Goal: Obtain resource: Download file/media

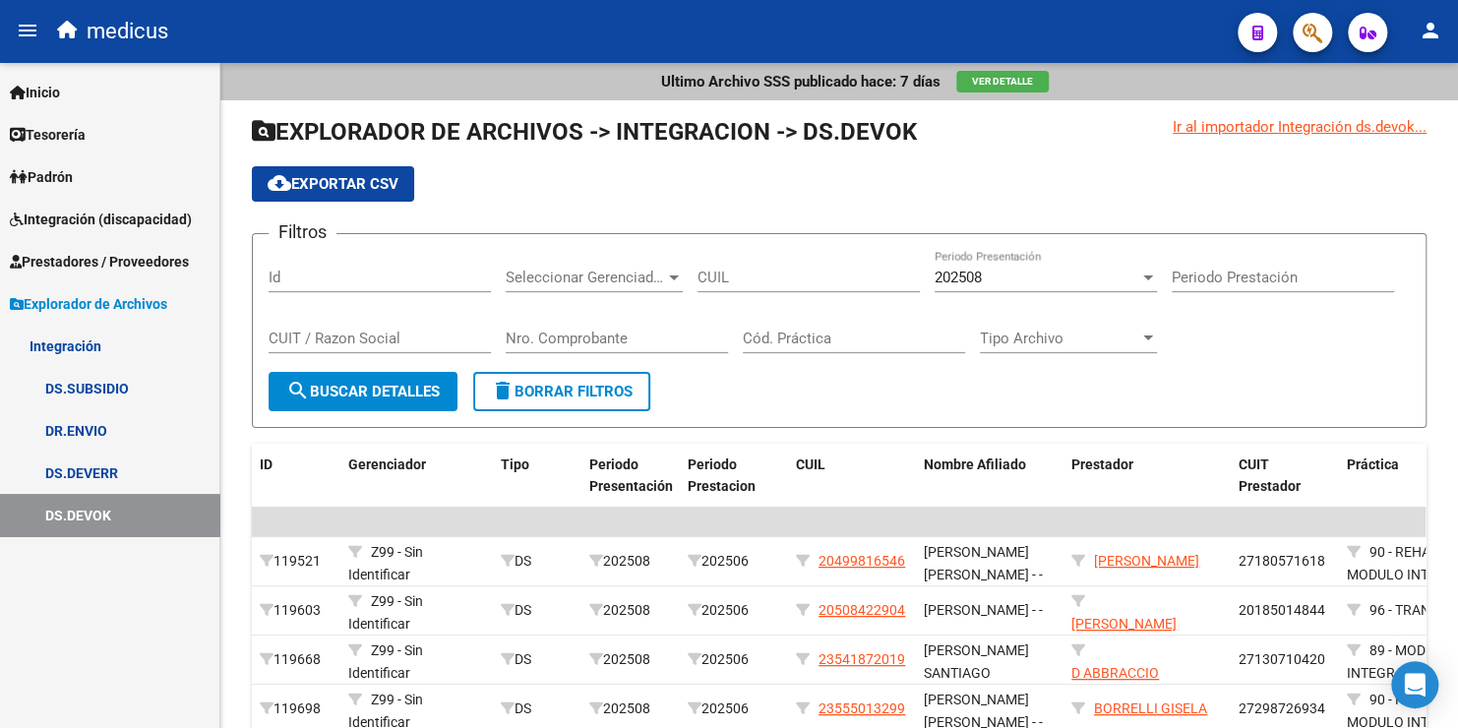
click at [106, 382] on link "DS.SUBSIDIO" at bounding box center [109, 388] width 219 height 42
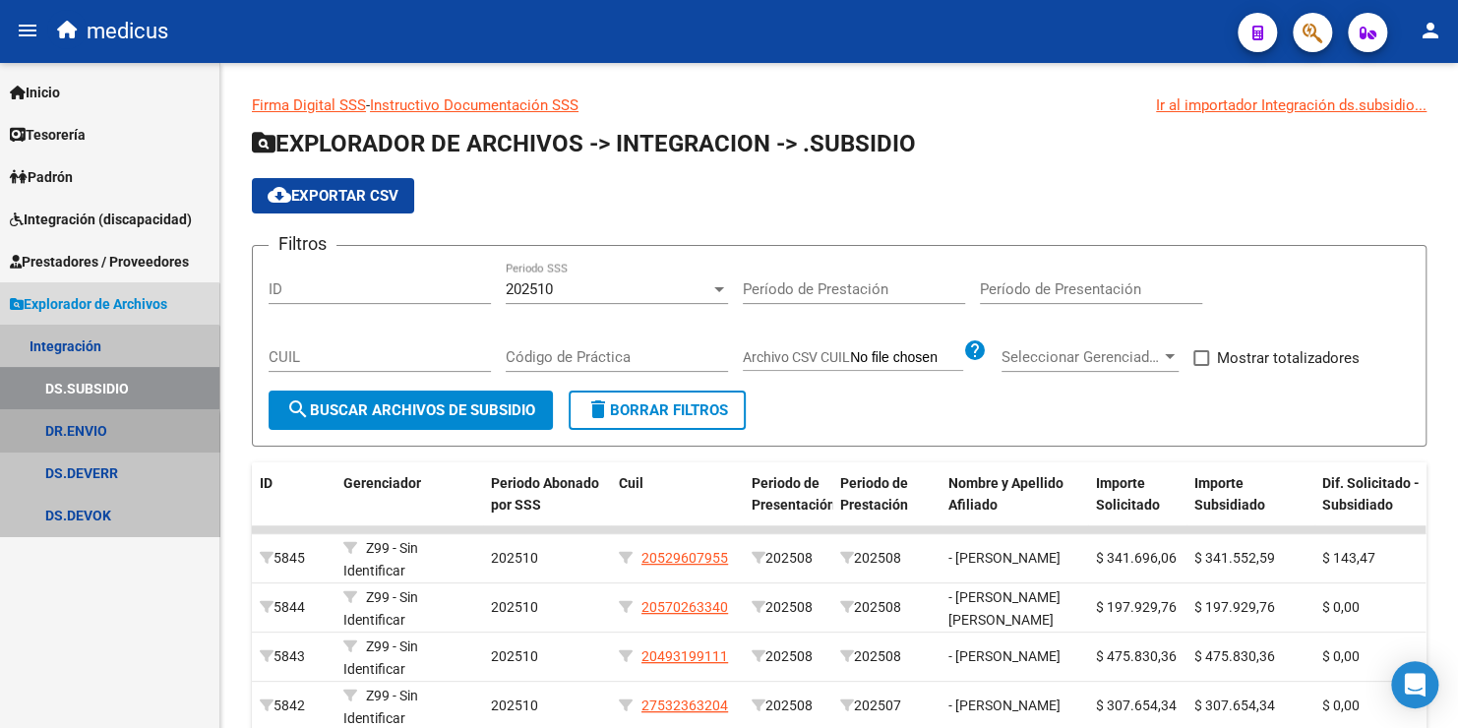
click at [100, 437] on link "DR.ENVIO" at bounding box center [109, 430] width 219 height 42
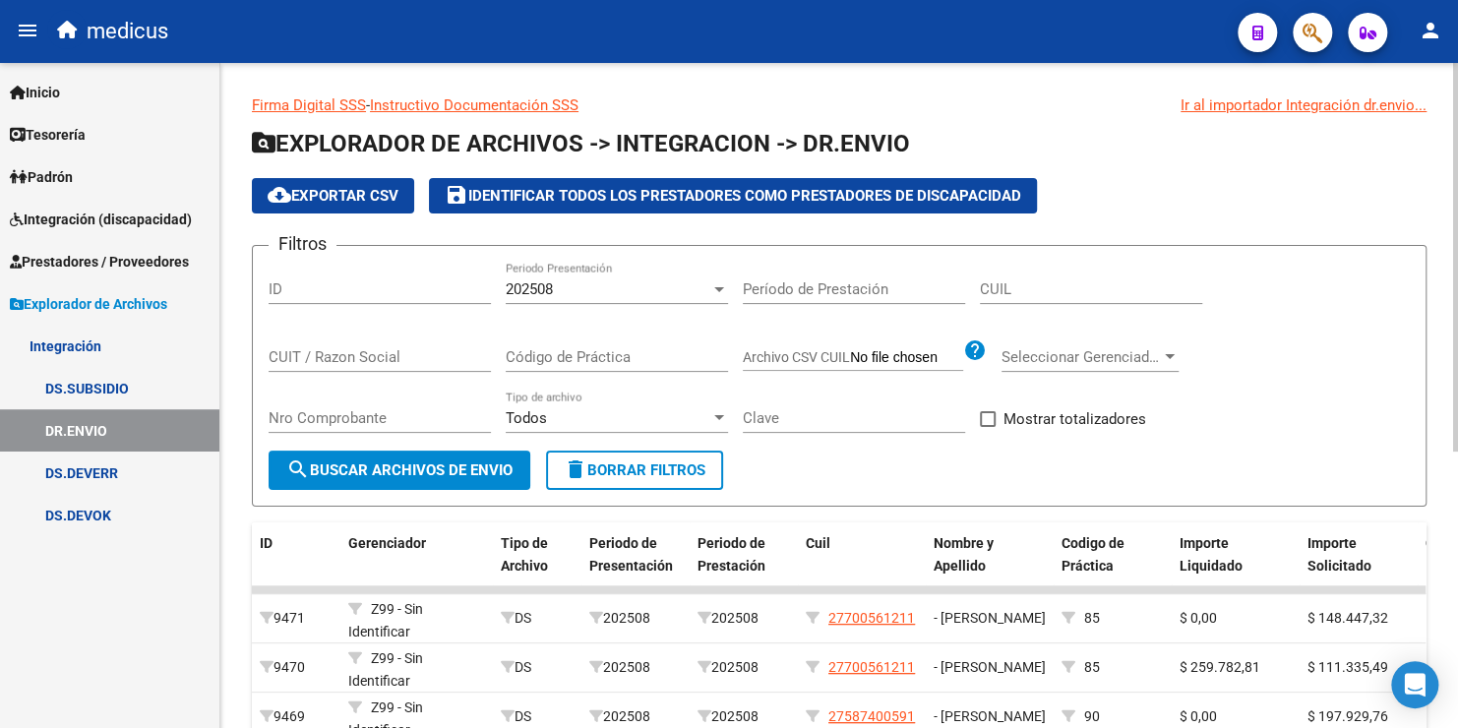
click at [331, 190] on span "cloud_download Exportar CSV" at bounding box center [333, 196] width 131 height 18
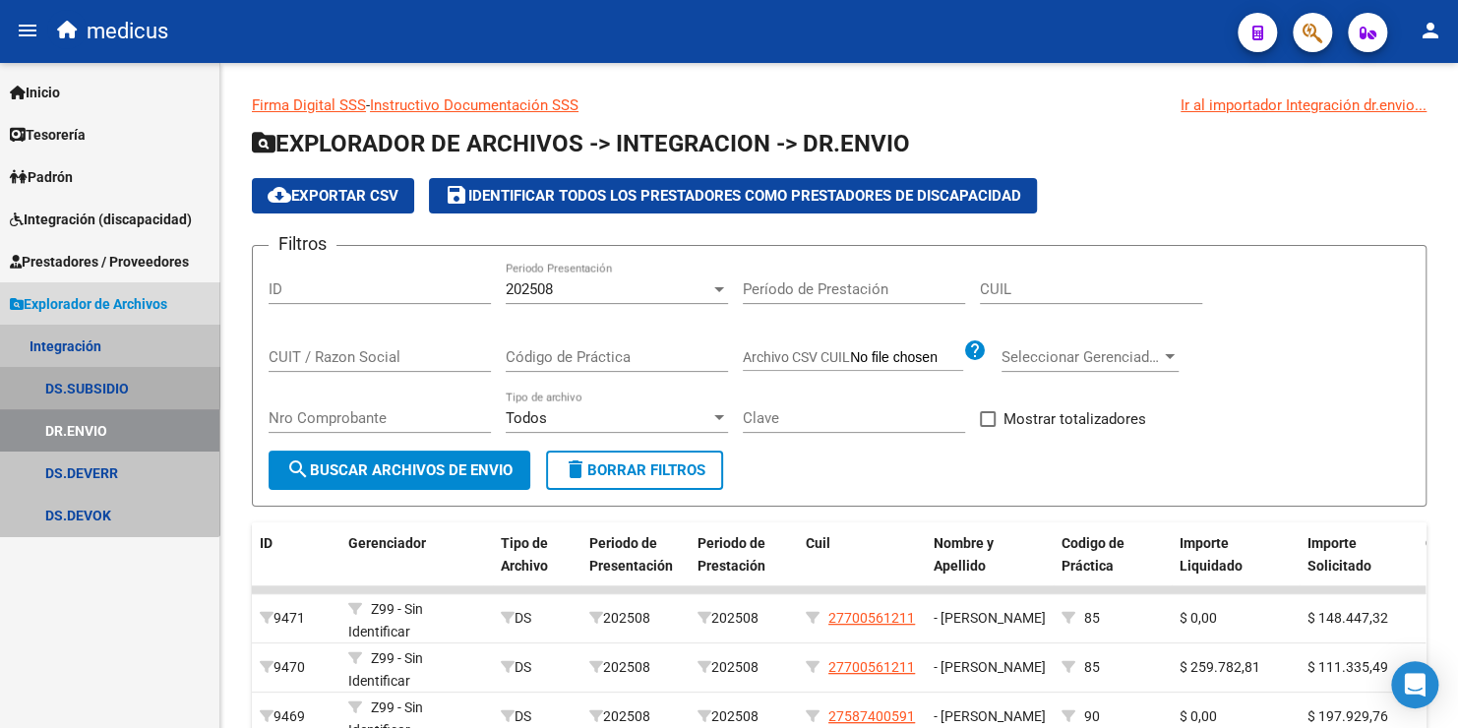
click at [88, 384] on link "DS.SUBSIDIO" at bounding box center [109, 388] width 219 height 42
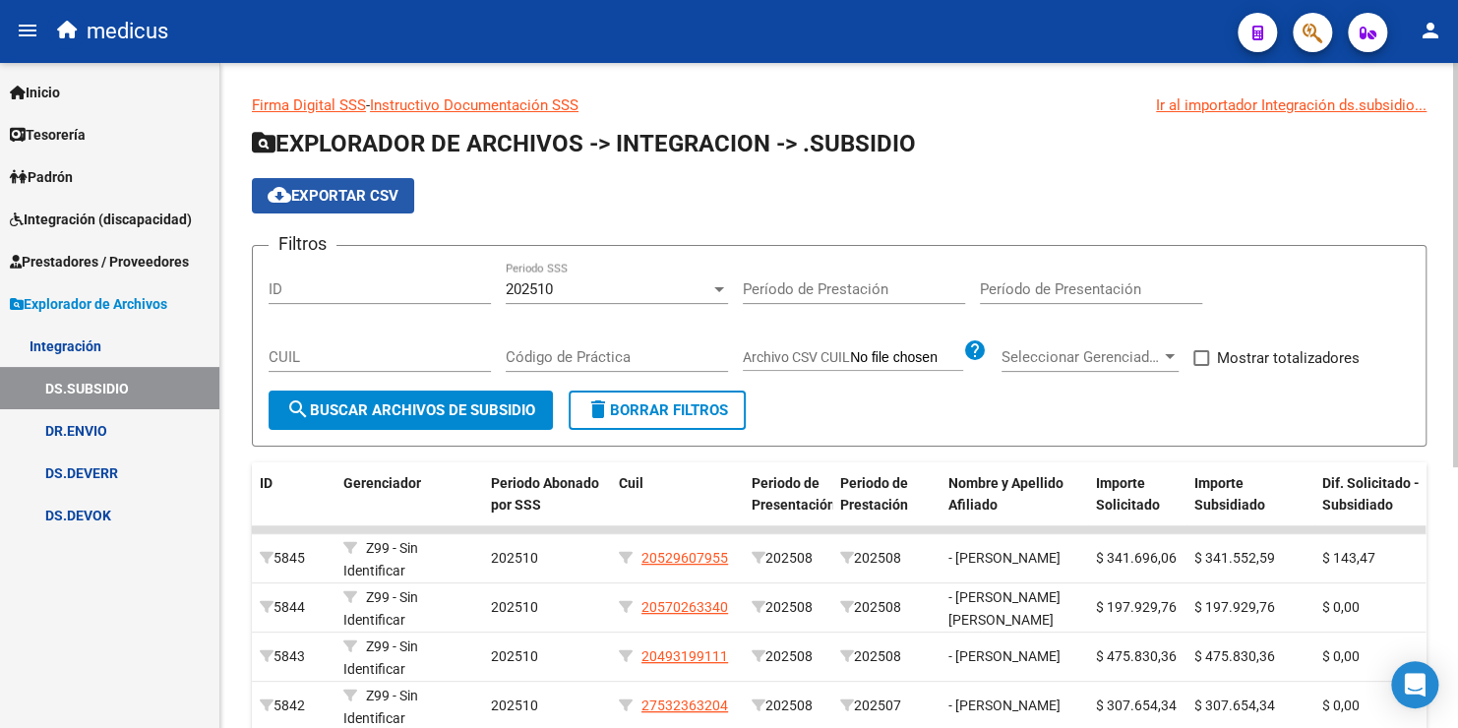
click at [387, 195] on span "cloud_download Exportar CSV" at bounding box center [333, 196] width 131 height 18
